Goal: Complete application form

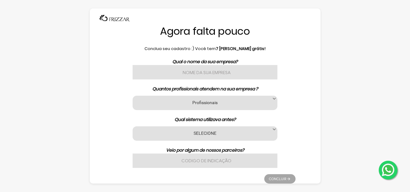
click at [230, 74] on input "text" at bounding box center [205, 72] width 145 height 14
type input "Bela Vitre Salon"
click at [240, 105] on label "Profissionais" at bounding box center [204, 102] width 129 height 6
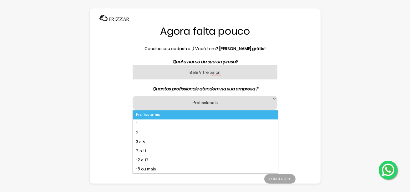
scroll to position [4, 28]
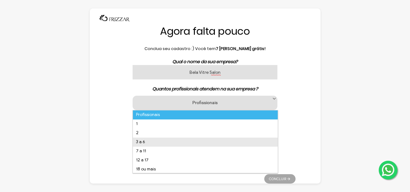
click at [236, 143] on li "3 a 6" at bounding box center [205, 142] width 145 height 9
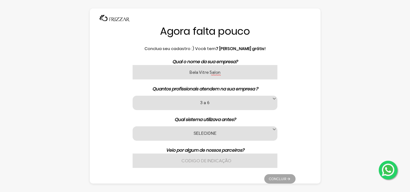
click at [237, 134] on label "SELECIONE" at bounding box center [204, 133] width 129 height 6
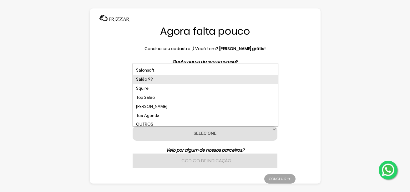
scroll to position [172, 0]
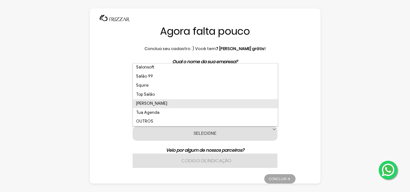
click at [228, 105] on li "Trinks" at bounding box center [205, 103] width 145 height 9
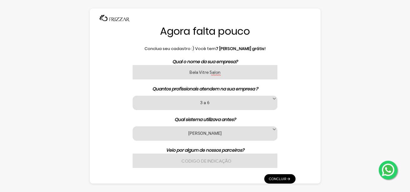
click at [250, 157] on input "text" at bounding box center [205, 161] width 145 height 14
click at [288, 177] on link "Concluir" at bounding box center [279, 178] width 31 height 9
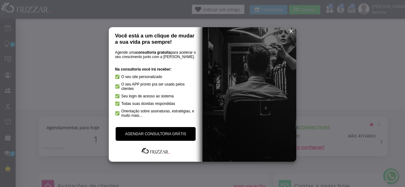
click at [291, 32] on span "reset" at bounding box center [291, 31] width 6 height 6
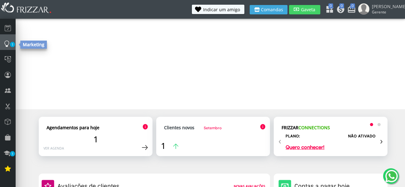
click at [6, 40] on icon at bounding box center [7, 43] width 6 height 8
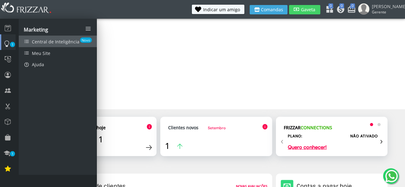
click at [45, 38] on link "Central de Inteligência Novo" at bounding box center [58, 42] width 78 height 12
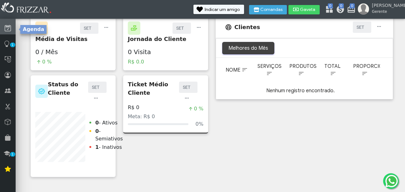
click at [9, 28] on icon at bounding box center [8, 28] width 6 height 8
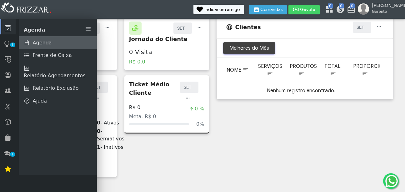
click at [48, 43] on span "Agenda" at bounding box center [42, 43] width 19 height 8
